Goal: Task Accomplishment & Management: Manage account settings

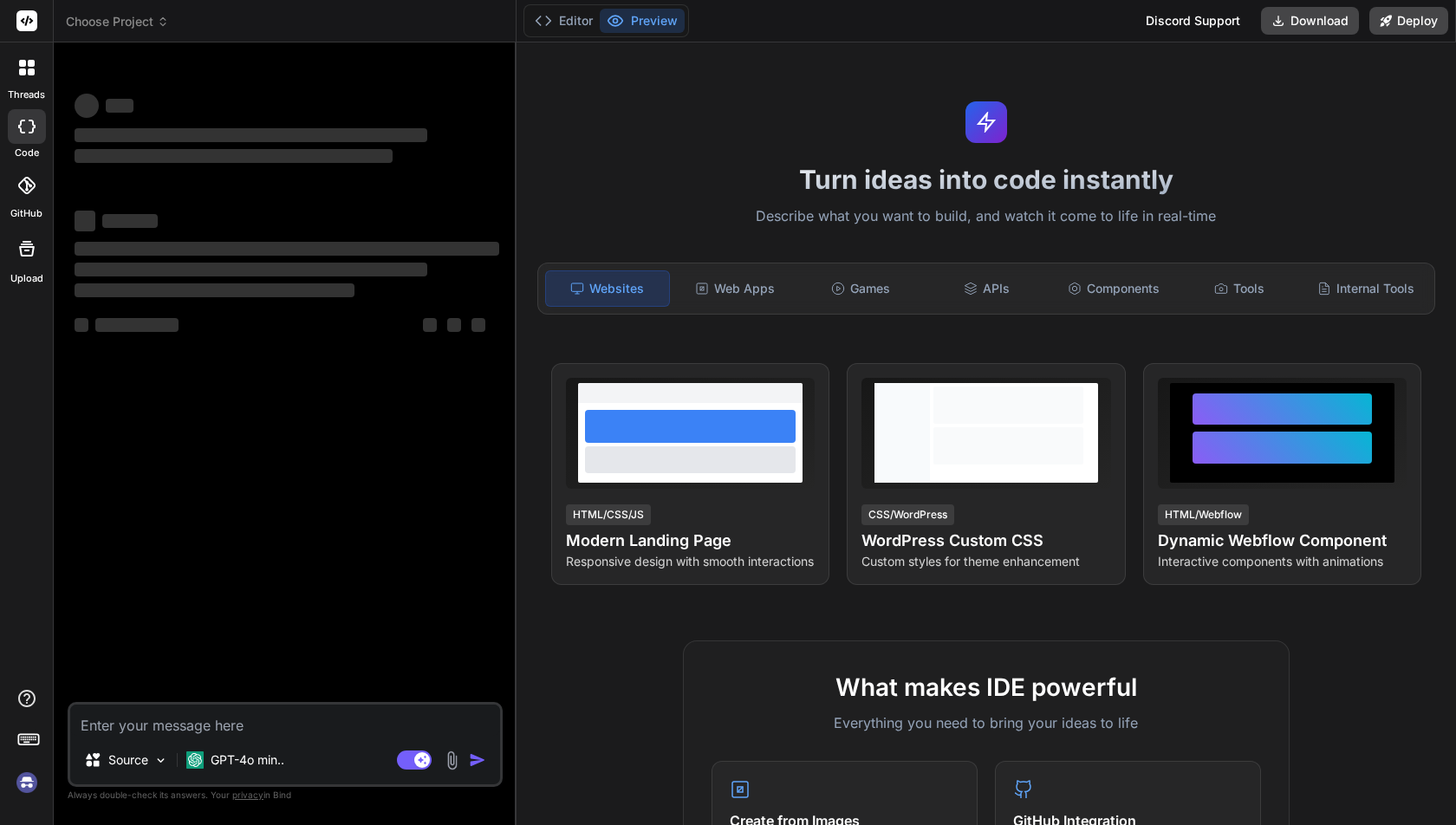
type textarea "x"
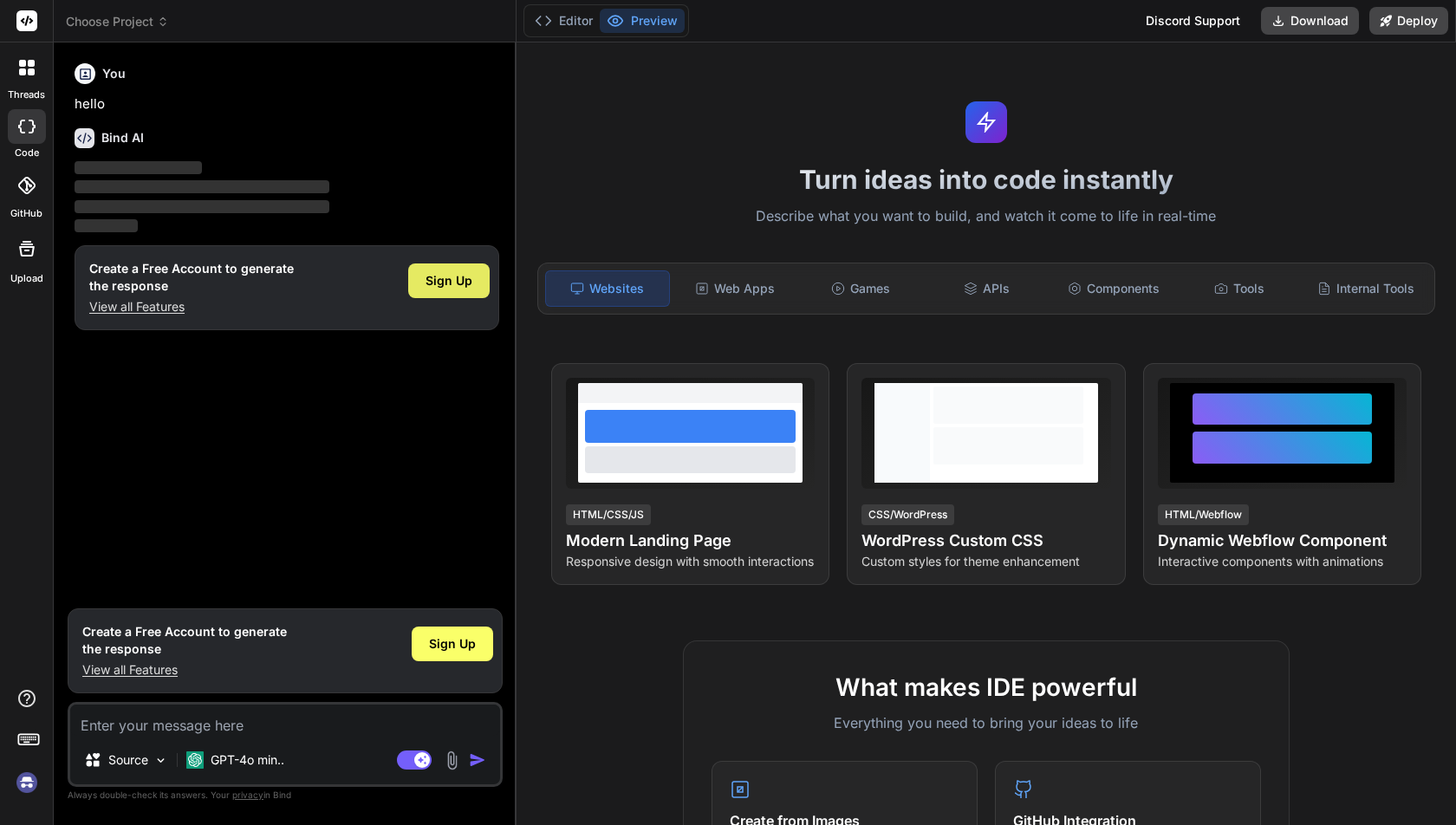
click at [487, 275] on div "Sign Up" at bounding box center [449, 281] width 82 height 35
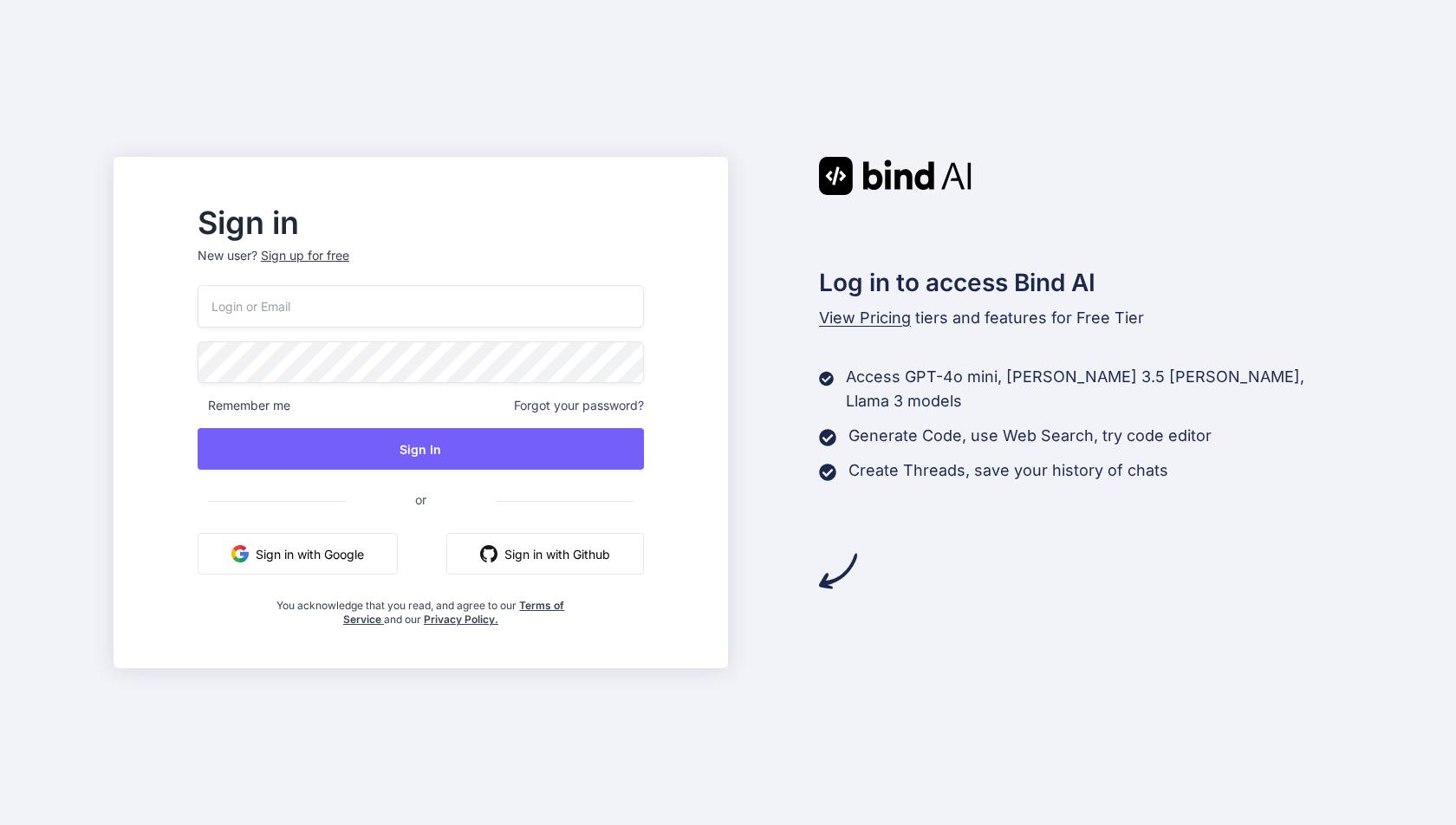
click at [455, 320] on input "email" at bounding box center [420, 306] width 447 height 43
type input "basedbyte.com@gmail.com"
click at [444, 418] on div "basedbyte.com@gmail.com Remember me Forgot your password? Sign In or Sign in wi…" at bounding box center [420, 456] width 447 height 342
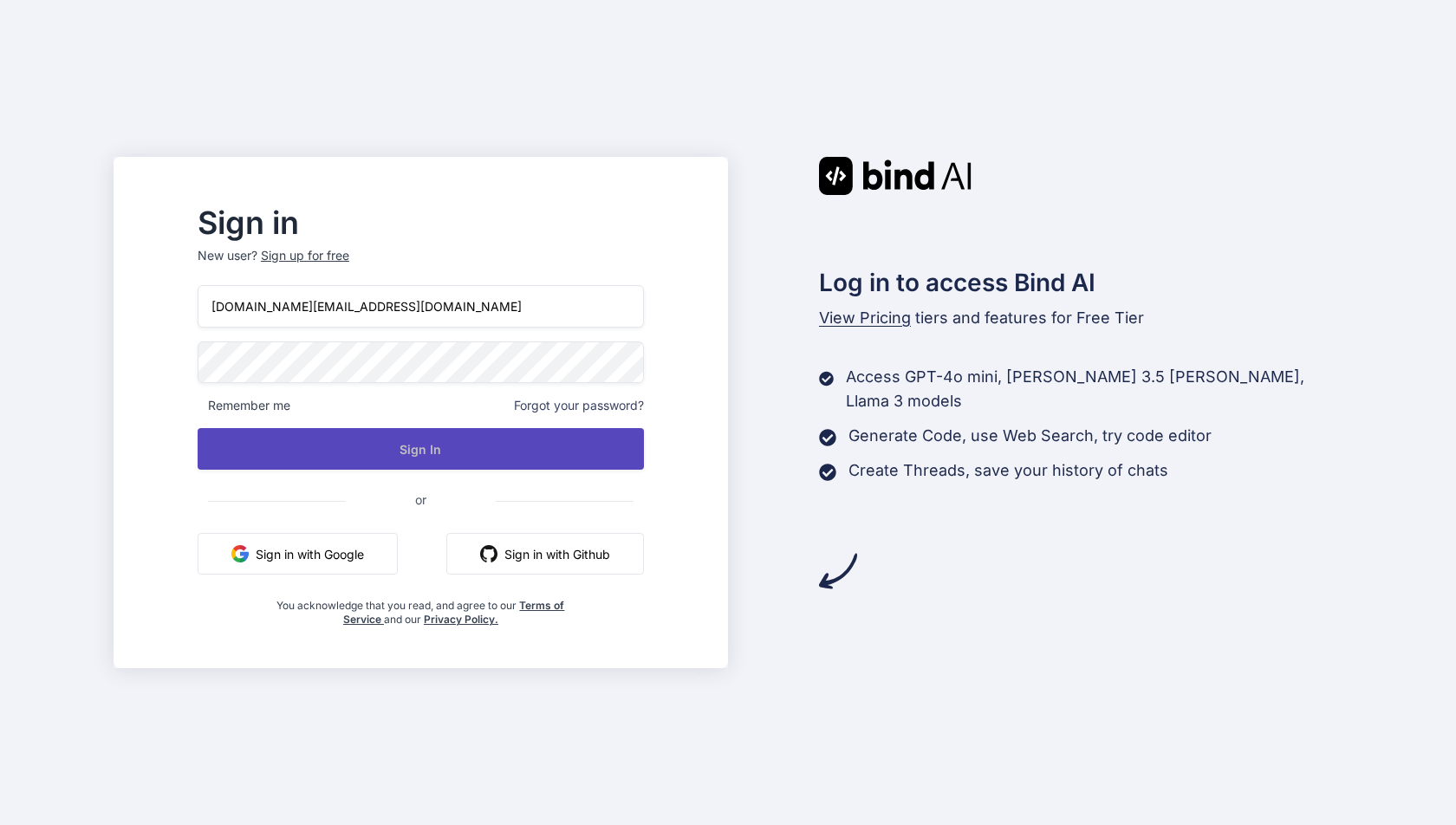
click at [444, 430] on button "Sign In" at bounding box center [420, 448] width 447 height 42
click at [407, 459] on button "Sign In" at bounding box center [420, 448] width 447 height 42
